Goal: Answer question/provide support: Share knowledge or assist other users

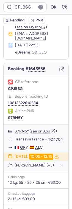
scroll to position [22, 0]
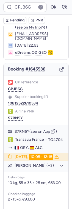
type input "CPYUE7"
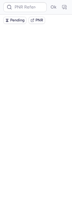
scroll to position [0, 0]
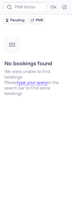
type input "CPYUE7"
type input "CPHWUL"
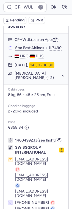
scroll to position [107, 0]
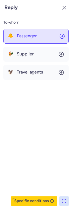
click at [35, 39] on button "🐥 Passenger" at bounding box center [35, 36] width 65 height 15
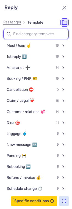
type input "c"
select select "en"
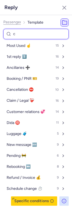
select select "en"
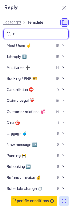
select select "en"
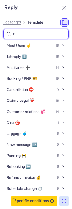
select select "en"
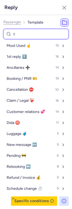
select select "en"
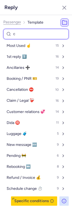
select select "en"
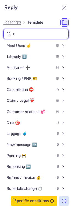
select select "en"
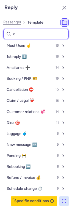
select select "en"
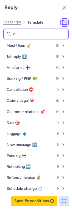
select select "en"
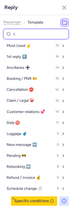
select select "en"
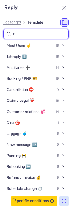
select select "en"
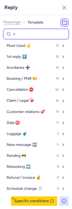
select select "en"
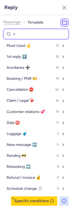
select select "en"
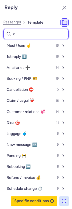
select select "en"
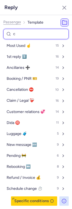
select select "en"
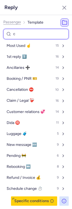
select select "en"
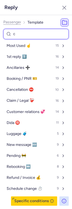
select select "en"
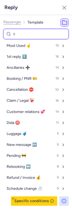
select select "en"
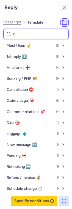
select select "en"
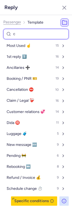
select select "en"
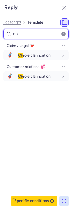
type input "c"
select select "en"
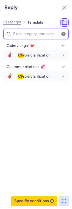
select select "en"
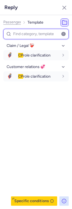
select select "en"
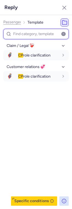
select select "en"
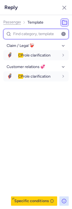
select select "en"
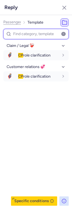
select select "en"
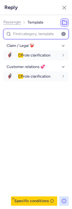
select select "en"
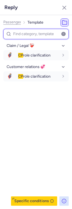
select select "en"
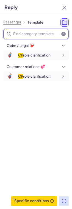
select select "en"
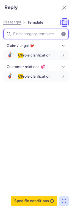
select select "en"
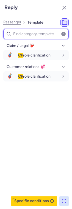
select select "en"
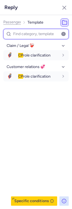
select select "en"
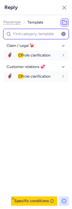
select select "en"
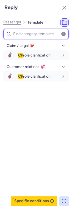
select select "en"
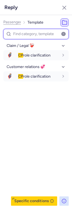
select select "en"
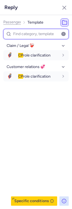
select select "en"
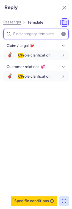
select select "en"
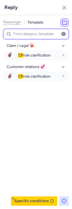
select select "en"
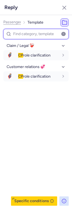
select select "en"
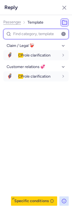
select select "en"
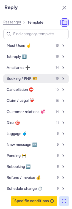
click at [17, 81] on span "Booking / PNR 🎫" at bounding box center [22, 79] width 30 height 4
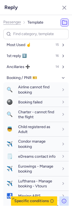
scroll to position [0, 0]
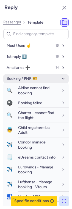
click at [26, 80] on span "Booking / PNR 🎫" at bounding box center [22, 79] width 30 height 4
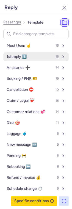
click at [24, 54] on button "1st reply 1️⃣ 16" at bounding box center [35, 56] width 65 height 9
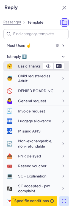
click at [24, 66] on span "Basic Thanks" at bounding box center [29, 66] width 23 height 5
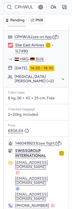
scroll to position [113, 0]
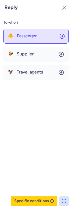
click at [27, 38] on span "Passenger" at bounding box center [27, 35] width 20 height 5
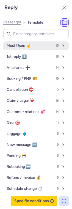
click at [25, 46] on span "Most Used ☝️" at bounding box center [19, 46] width 24 height 4
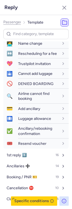
scroll to position [68, 0]
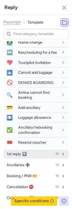
click at [22, 152] on span "1st reply 1️⃣" at bounding box center [17, 154] width 20 height 4
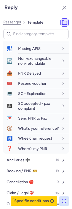
scroll to position [249, 0]
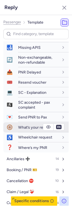
click at [22, 130] on span "What’s your reference?" at bounding box center [38, 127] width 41 height 5
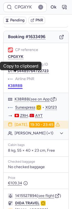
scroll to position [57, 0]
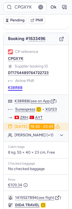
click at [14, 0] on body "CPGXYK Ok Pending PNR [PERSON_NAME] information [PERSON_NAME] ( see on MyTrip )…" at bounding box center [36, 0] width 72 height 0
click at [19, 107] on link "Sunexpress" at bounding box center [25, 109] width 21 height 5
click at [36, 133] on button "[PERSON_NAME] (+1)" at bounding box center [39, 135] width 49 height 5
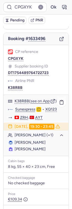
drag, startPoint x: 27, startPoint y: 140, endPoint x: 58, endPoint y: 141, distance: 30.8
click at [58, 147] on li "[PERSON_NAME]" at bounding box center [36, 149] width 56 height 5
copy span "[DEMOGRAPHIC_DATA]"
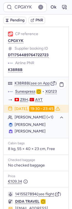
scroll to position [72, 0]
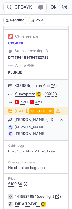
click at [17, 41] on button "CPGXYK" at bounding box center [15, 43] width 15 height 4
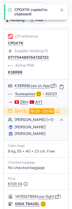
click at [21, 92] on link "Sunexpress" at bounding box center [25, 94] width 21 height 5
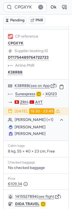
click at [29, 125] on span "[PERSON_NAME]" at bounding box center [30, 127] width 31 height 5
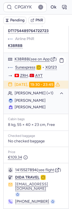
scroll to position [105, 0]
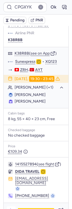
click at [10, 209] on polyline "button" at bounding box center [9, 210] width 1 height 2
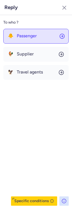
click at [20, 37] on span "Passenger" at bounding box center [27, 35] width 20 height 5
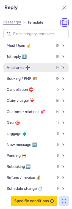
click at [17, 69] on span "Ancillaries ➕" at bounding box center [18, 68] width 23 height 4
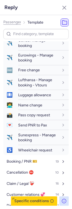
scroll to position [82, 0]
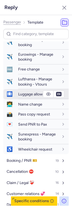
click at [18, 95] on span "Luggage allowance" at bounding box center [34, 94] width 33 height 5
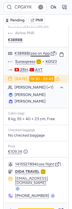
click at [37, 51] on button "see on App" at bounding box center [39, 53] width 19 height 4
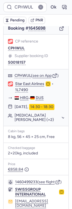
scroll to position [113, 0]
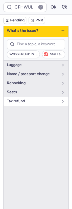
scroll to position [77, 0]
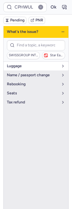
click at [22, 66] on span "luggage" at bounding box center [33, 66] width 52 height 4
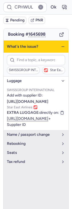
scroll to position [61, 0]
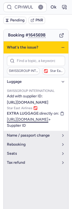
click at [14, 119] on link "[URL][DOMAIN_NAME]" at bounding box center [27, 119] width 41 height 5
click at [63, 45] on icon "button" at bounding box center [63, 47] width 4 height 4
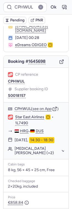
scroll to position [35, 0]
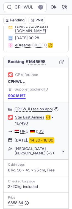
click at [20, 94] on button "S0018157" at bounding box center [17, 96] width 18 height 4
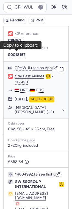
scroll to position [76, 0]
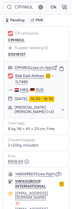
click at [31, 106] on button "[MEDICAL_DATA][PERSON_NAME] (+2)" at bounding box center [39, 109] width 49 height 9
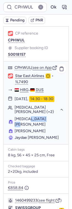
drag, startPoint x: 28, startPoint y: 113, endPoint x: 51, endPoint y: 113, distance: 22.5
click at [51, 128] on li "[MEDICAL_DATA][PERSON_NAME]" at bounding box center [36, 130] width 56 height 5
copy span "EBEN TAUIT"
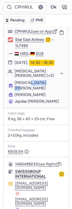
scroll to position [134, 0]
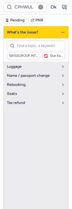
scroll to position [76, 0]
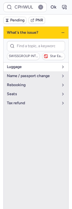
click at [19, 66] on span "luggage" at bounding box center [33, 67] width 52 height 4
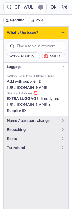
click at [63, 32] on icon "button" at bounding box center [63, 32] width 4 height 4
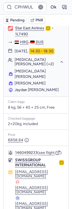
scroll to position [134, 0]
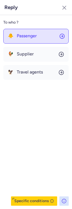
click at [31, 38] on button "🐥 Passenger" at bounding box center [35, 36] width 65 height 15
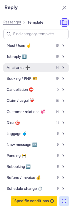
click at [24, 69] on span "Ancillaries ➕" at bounding box center [18, 68] width 23 height 4
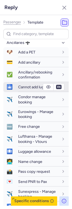
scroll to position [25, 0]
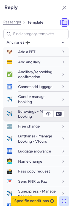
click at [21, 112] on span "Eurowings - Manage booking" at bounding box center [35, 114] width 35 height 10
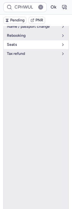
scroll to position [96, 0]
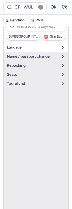
click at [23, 46] on span "luggage" at bounding box center [33, 47] width 52 height 4
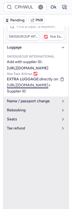
click at [24, 83] on link "[URL][DOMAIN_NAME]" at bounding box center [27, 85] width 41 height 5
click at [62, 47] on icon "button" at bounding box center [63, 47] width 4 height 4
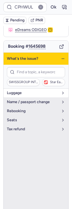
scroll to position [49, 0]
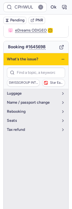
click at [63, 60] on div "What's the issue?" at bounding box center [36, 59] width 65 height 12
click at [62, 57] on icon "button" at bounding box center [63, 59] width 4 height 4
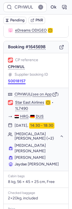
click at [12, 80] on button "S0018157" at bounding box center [17, 81] width 18 height 4
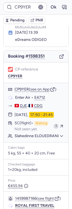
scroll to position [38, 0]
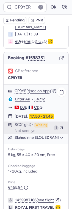
click at [44, 123] on span "Waiting" at bounding box center [41, 125] width 14 height 5
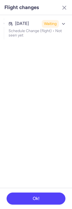
click at [44, 39] on ul "[DATE] Waiting Schedule Change (flight) • Not seen yet" at bounding box center [36, 28] width 72 height 27
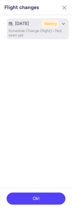
click at [44, 24] on div "Waiting" at bounding box center [50, 24] width 17 height 8
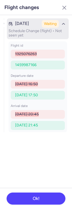
click at [64, 26] on div "button" at bounding box center [63, 23] width 7 height 7
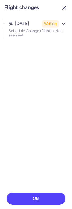
click at [63, 11] on button "button" at bounding box center [64, 7] width 9 height 9
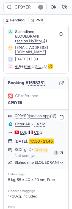
scroll to position [0, 0]
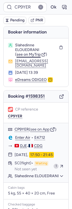
click at [30, 53] on span "see on MyTrip" at bounding box center [28, 54] width 24 height 5
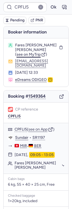
click at [29, 52] on span "see on MyTrip" at bounding box center [28, 54] width 24 height 5
click at [37, 127] on button "see on App" at bounding box center [37, 129] width 19 height 4
click at [33, 52] on span "see on MyTrip" at bounding box center [28, 54] width 24 height 5
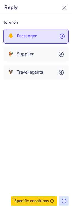
click at [26, 41] on button "🐥 Passenger" at bounding box center [35, 36] width 65 height 15
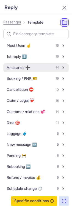
click at [22, 69] on span "Ancillaries ➕" at bounding box center [18, 68] width 23 height 4
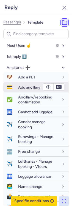
click at [24, 88] on span "Add ancillary" at bounding box center [29, 87] width 22 height 5
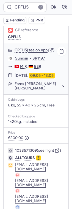
scroll to position [0, 0]
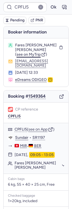
click at [29, 52] on span "see on MyTrip" at bounding box center [28, 54] width 24 height 5
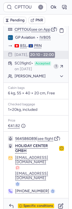
scroll to position [97, 0]
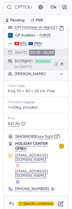
click at [41, 67] on div "SC (flight) Accepted on [DATE]" at bounding box center [33, 64] width 37 height 10
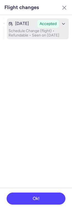
click at [35, 38] on p "Schedule Change (flight) • Refundable • Seen on [DATE]" at bounding box center [38, 33] width 58 height 9
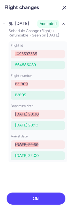
click at [63, 8] on icon "button" at bounding box center [64, 7] width 7 height 7
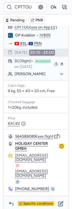
click at [64, 6] on icon "button" at bounding box center [64, 7] width 4 height 4
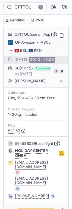
scroll to position [87, 0]
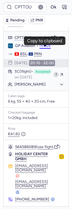
click at [45, 48] on button "IV805" at bounding box center [45, 45] width 11 height 5
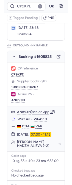
scroll to position [62, 0]
